Goal: Information Seeking & Learning: Learn about a topic

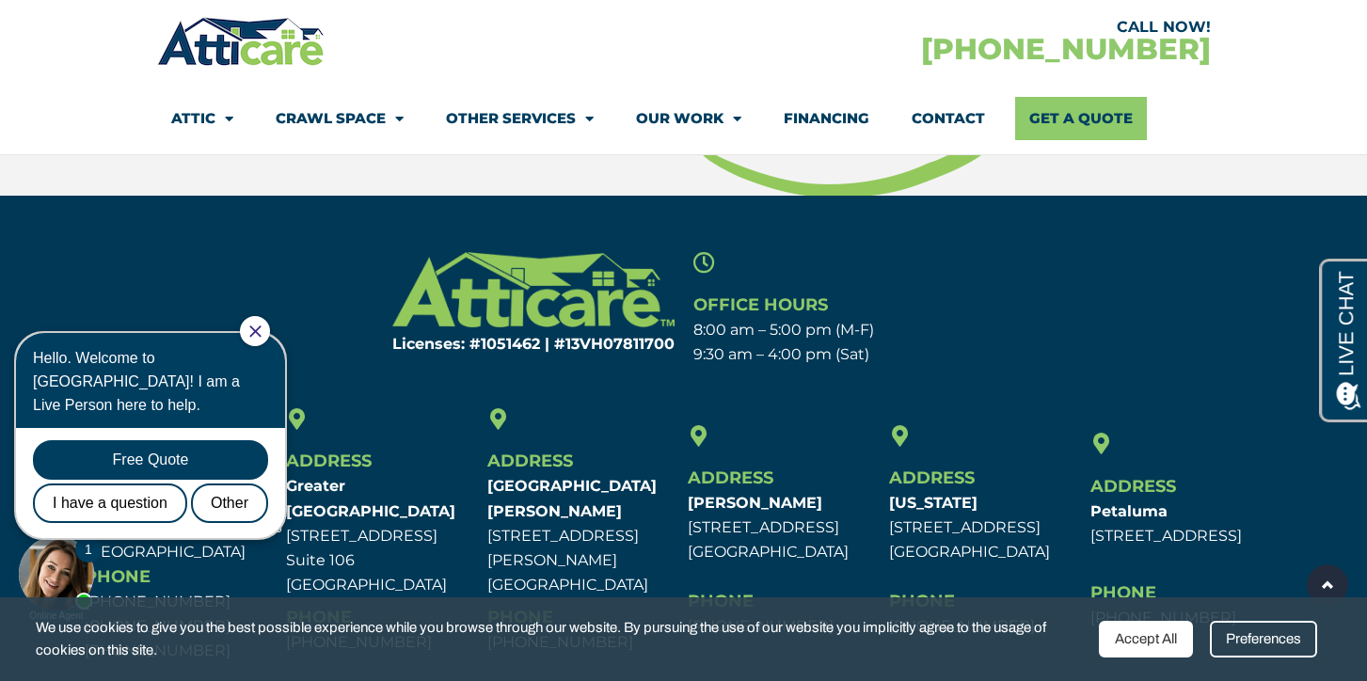
scroll to position [8259, 0]
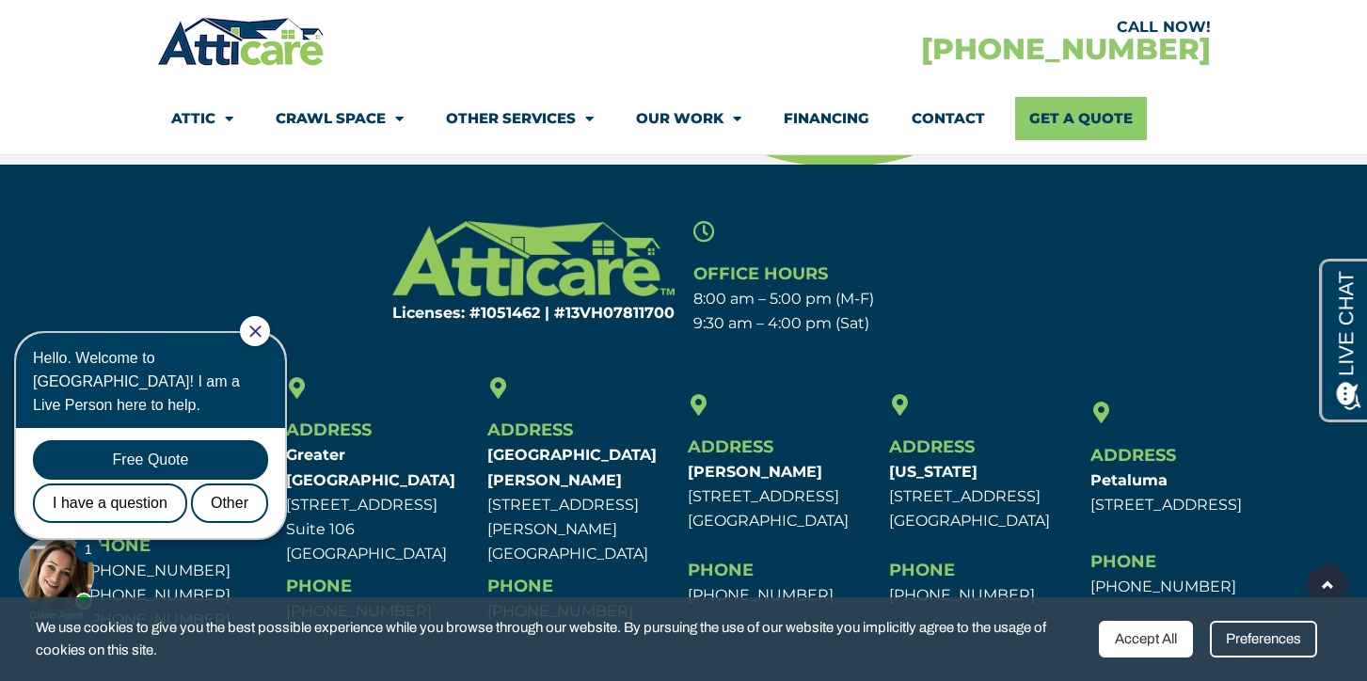
click at [261, 331] on icon "Close Chat" at bounding box center [254, 331] width 11 height 11
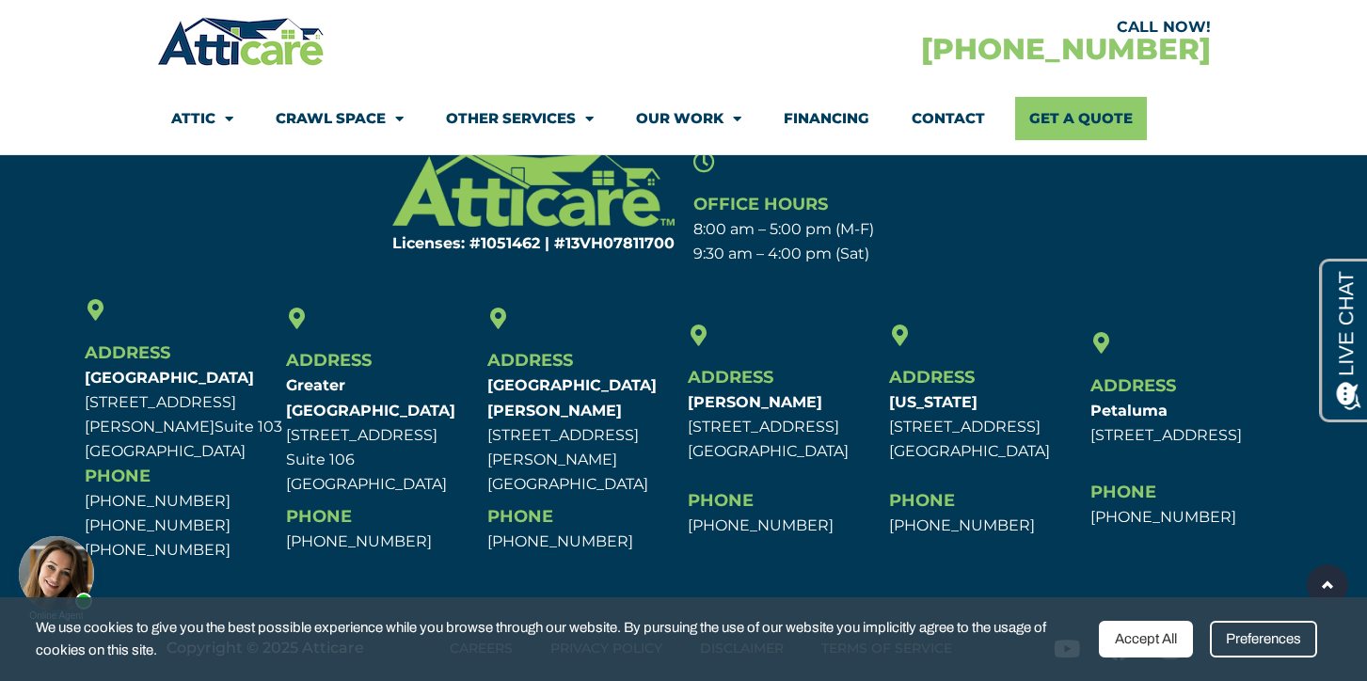
scroll to position [8363, 0]
drag, startPoint x: 406, startPoint y: 533, endPoint x: 290, endPoint y: 374, distance: 198.0
click at [290, 374] on div "Address [GEOGRAPHIC_DATA] [STREET_ADDRESS] [GEOGRAPHIC_DATA] Phone [PHONE_NUMBE…" at bounding box center [381, 430] width 201 height 273
copy div "Address [GEOGRAPHIC_DATA][STREET_ADDRESS] [GEOGRAPHIC_DATA] Phone [PHONE_NUMBER]"
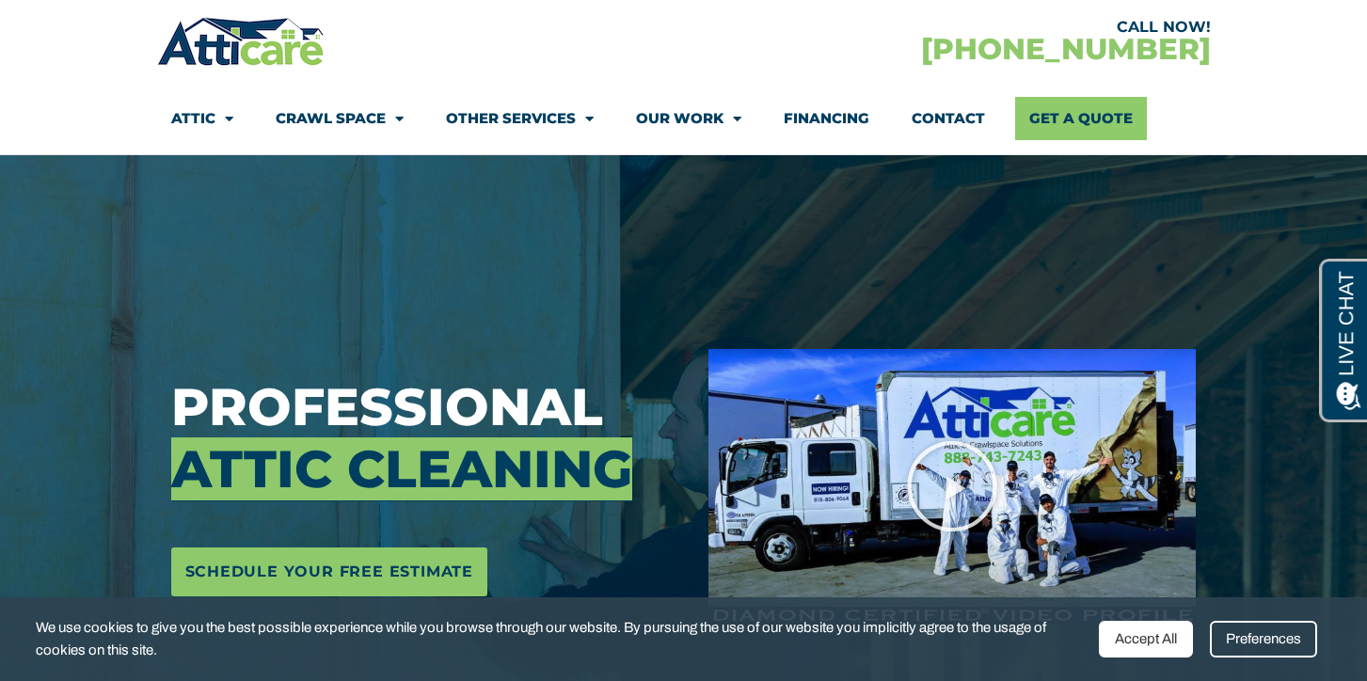
scroll to position [0, 0]
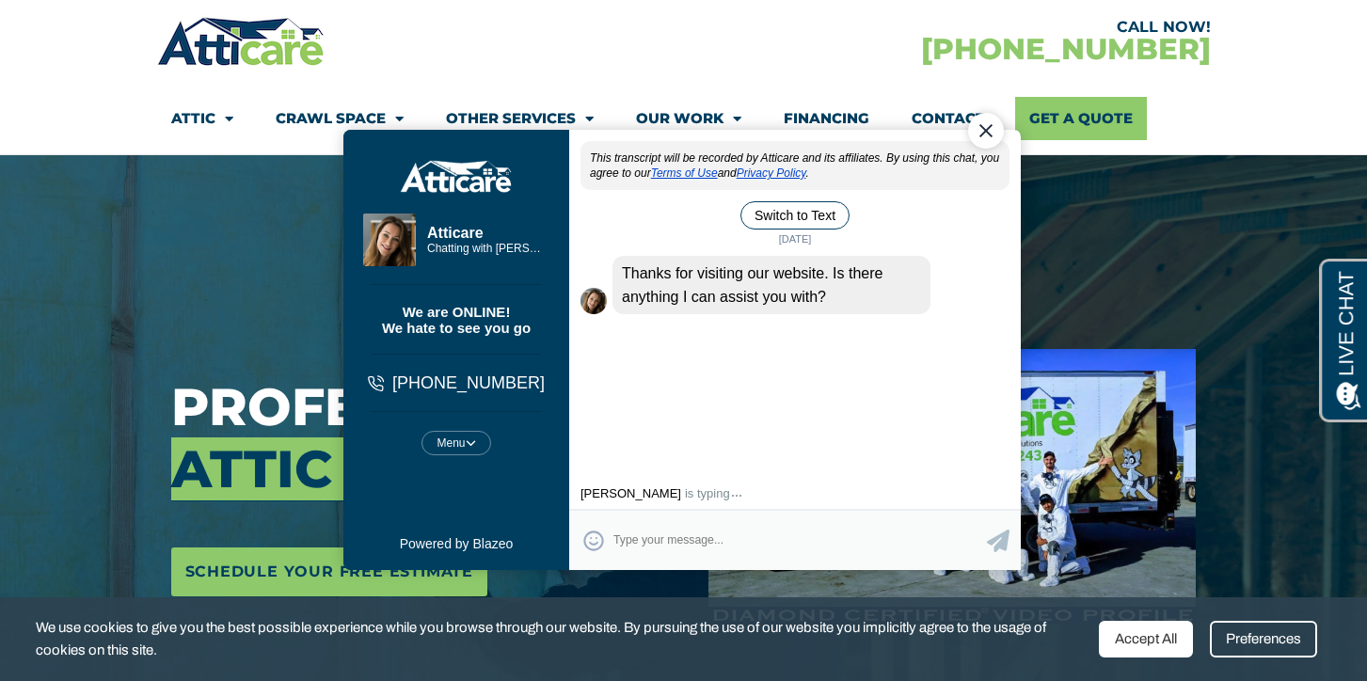
click at [988, 128] on div "Close Chat" at bounding box center [985, 131] width 36 height 36
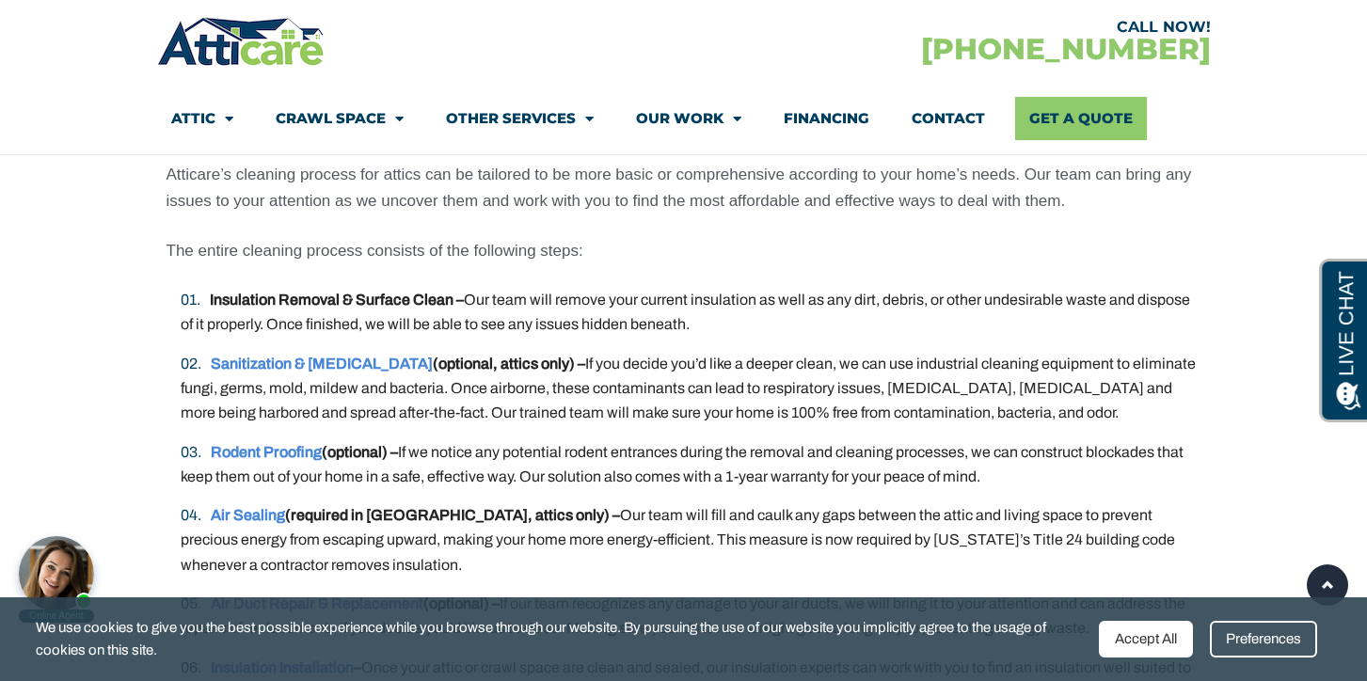
scroll to position [3611, 0]
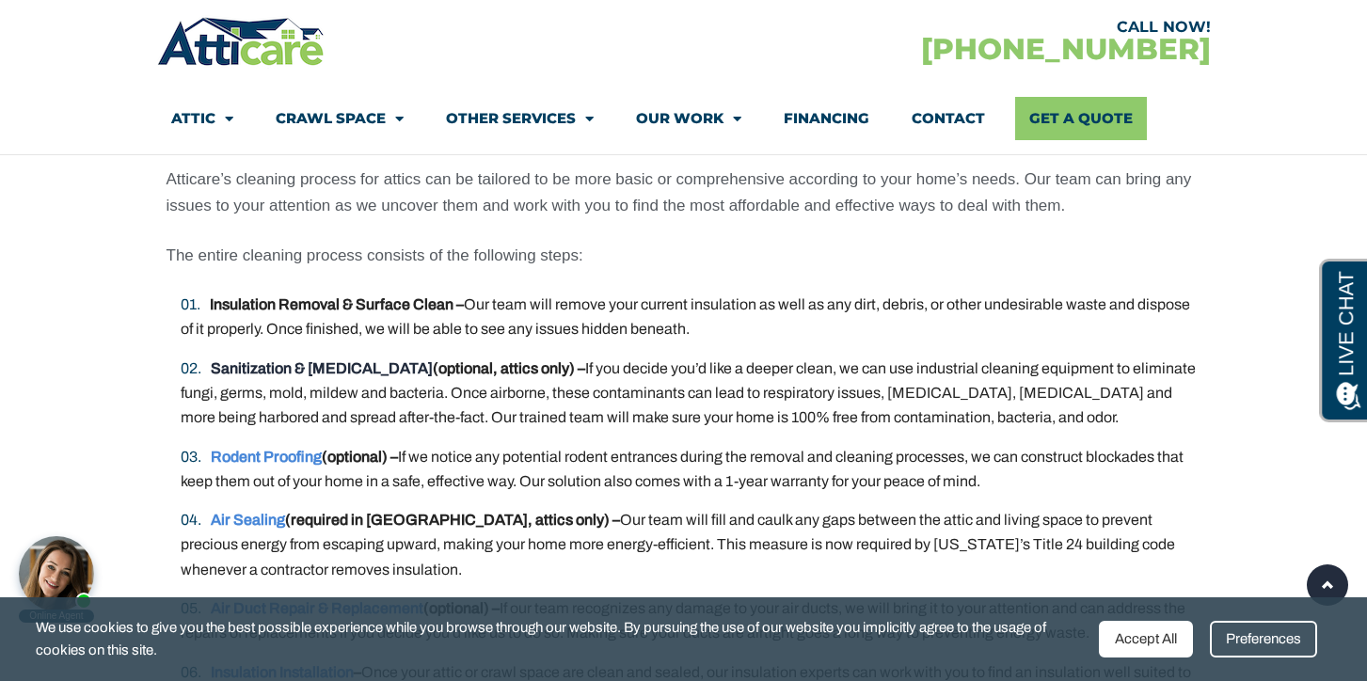
click at [394, 368] on link "Sanitization & [MEDICAL_DATA]" at bounding box center [322, 368] width 222 height 16
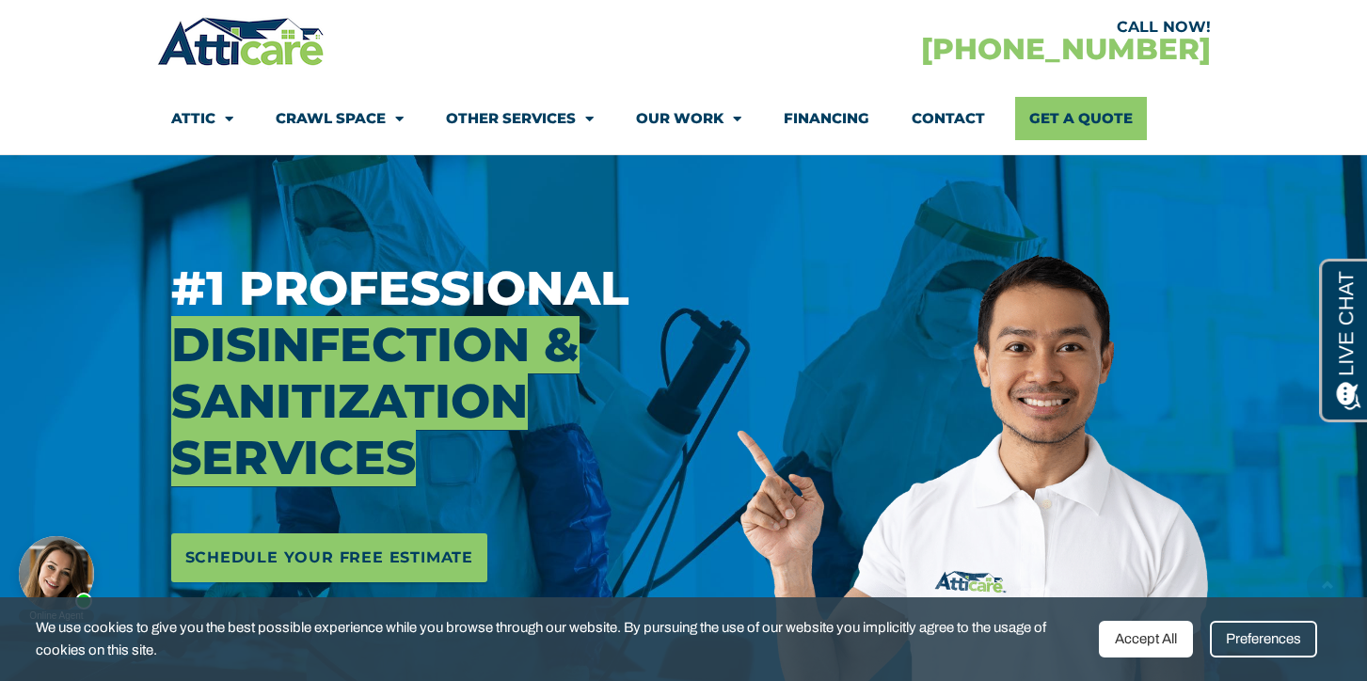
scroll to position [151, 0]
